Goal: Information Seeking & Learning: Find contact information

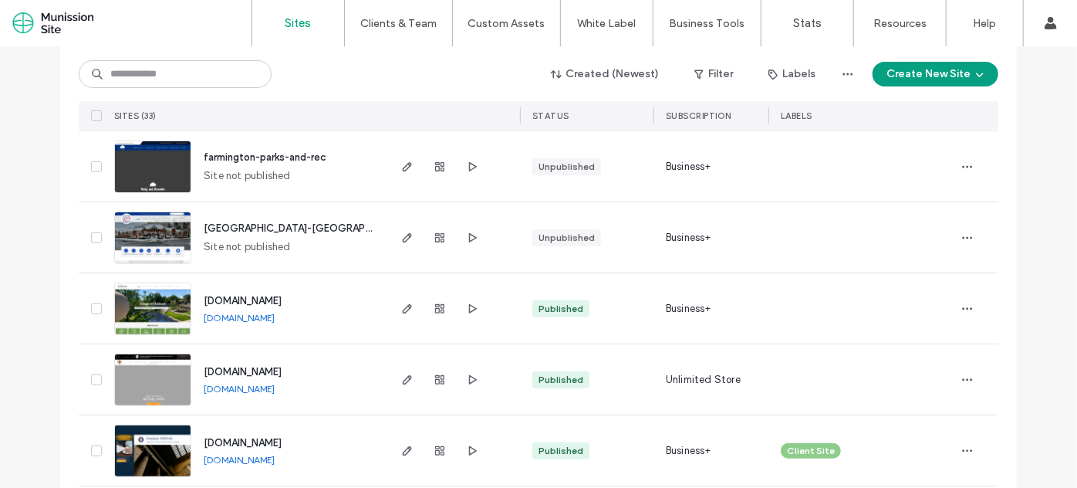
scroll to position [199, 0]
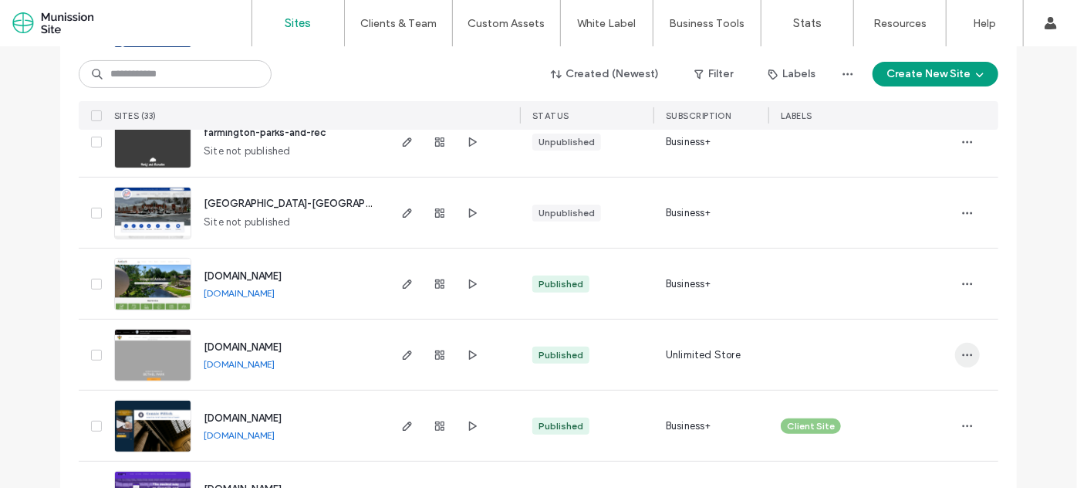
click at [963, 355] on icon "button" at bounding box center [967, 355] width 12 height 12
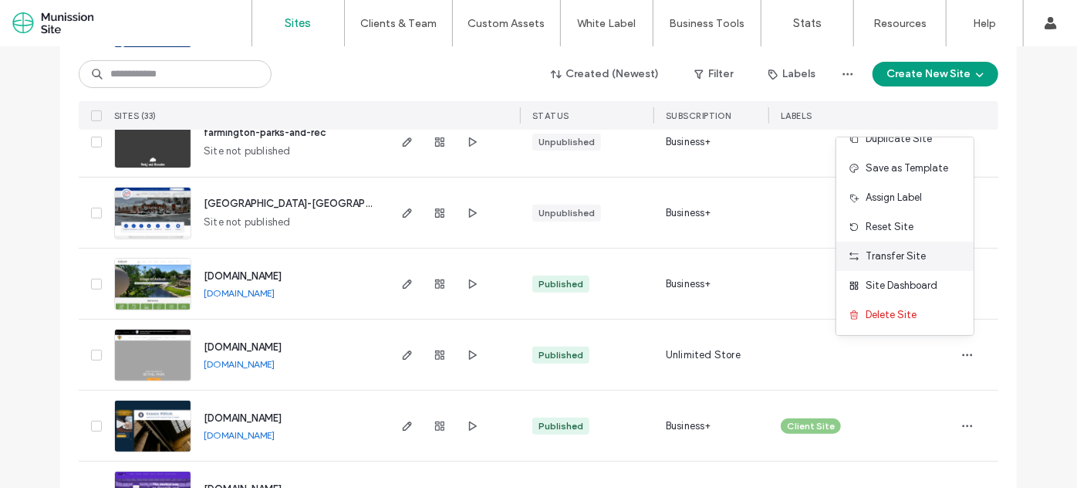
scroll to position [19, 0]
click at [968, 353] on span "button" at bounding box center [967, 355] width 25 height 25
click at [859, 347] on div at bounding box center [861, 355] width 161 height 34
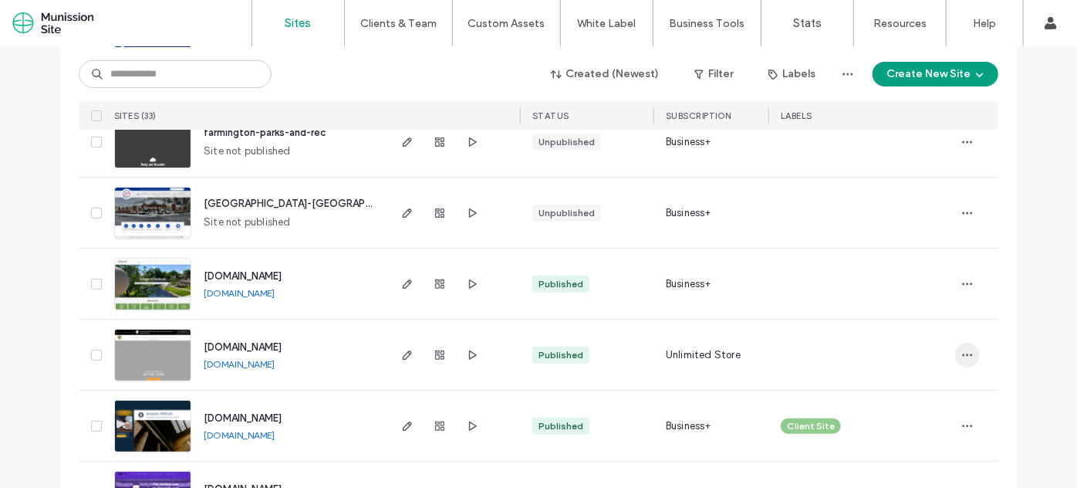
click at [961, 349] on icon "button" at bounding box center [967, 355] width 12 height 12
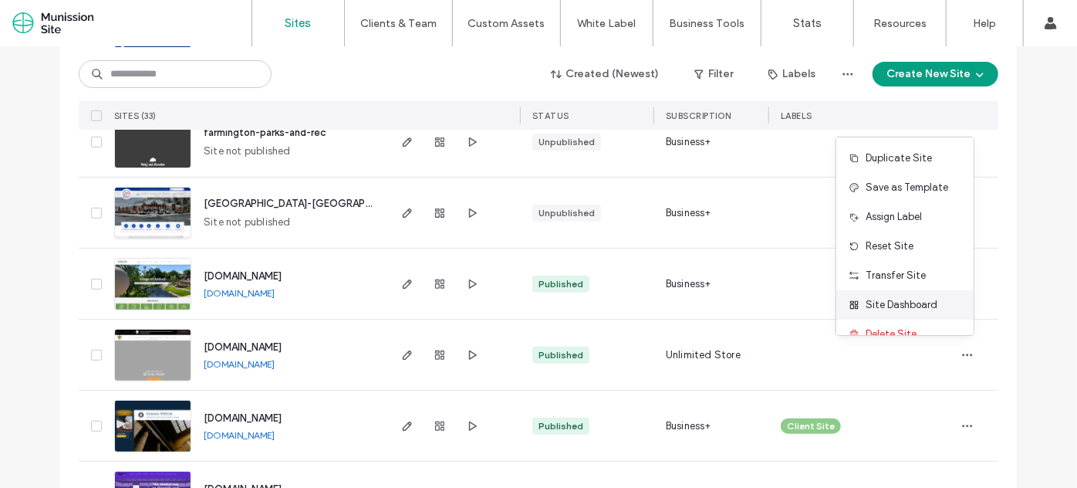
click at [917, 305] on span "Site Dashboard" at bounding box center [902, 304] width 72 height 15
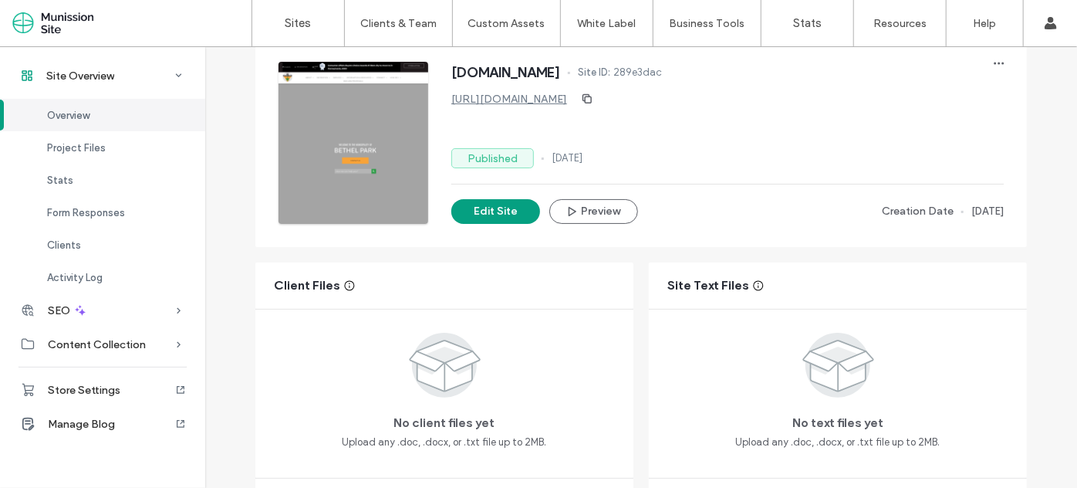
scroll to position [83, 0]
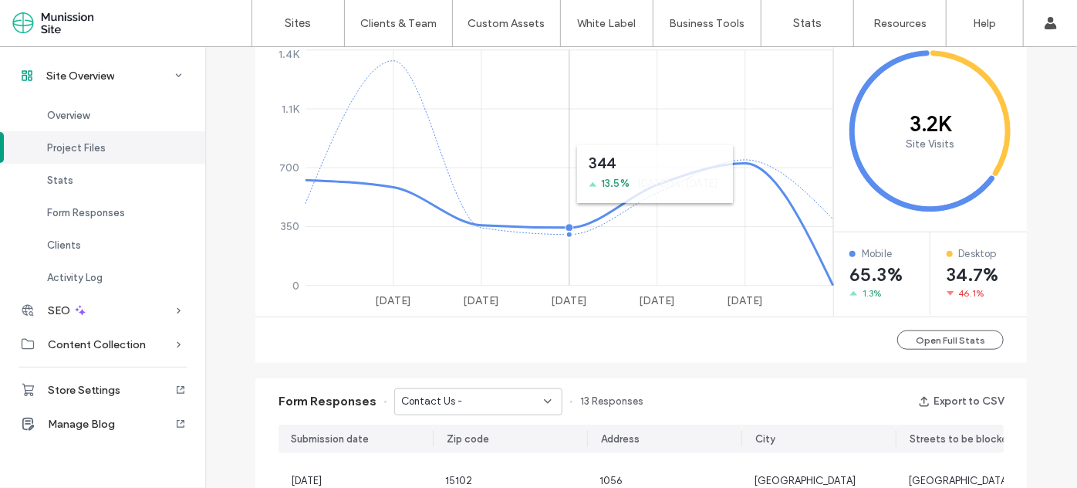
scroll to position [346, 0]
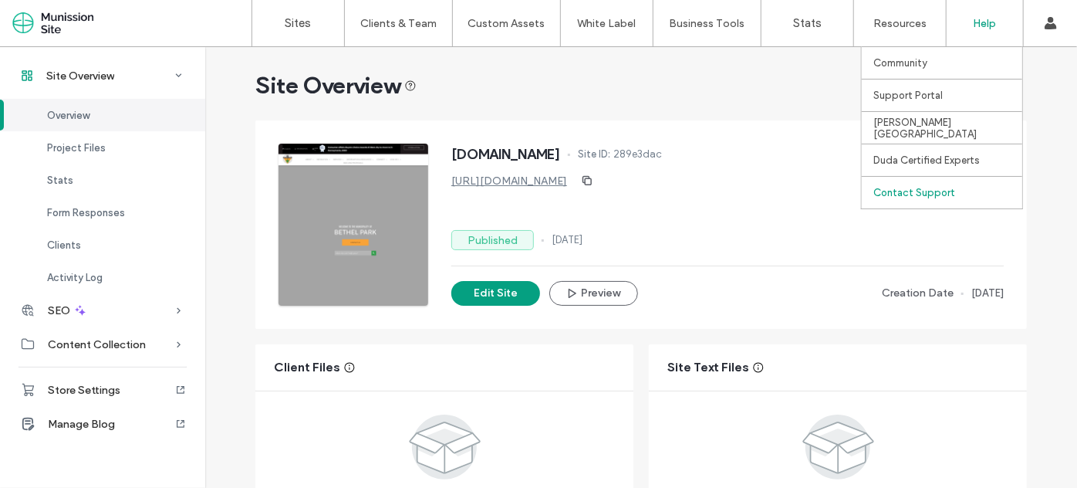
click at [930, 190] on label "Contact Support" at bounding box center [914, 193] width 82 height 12
